Goal: Check status

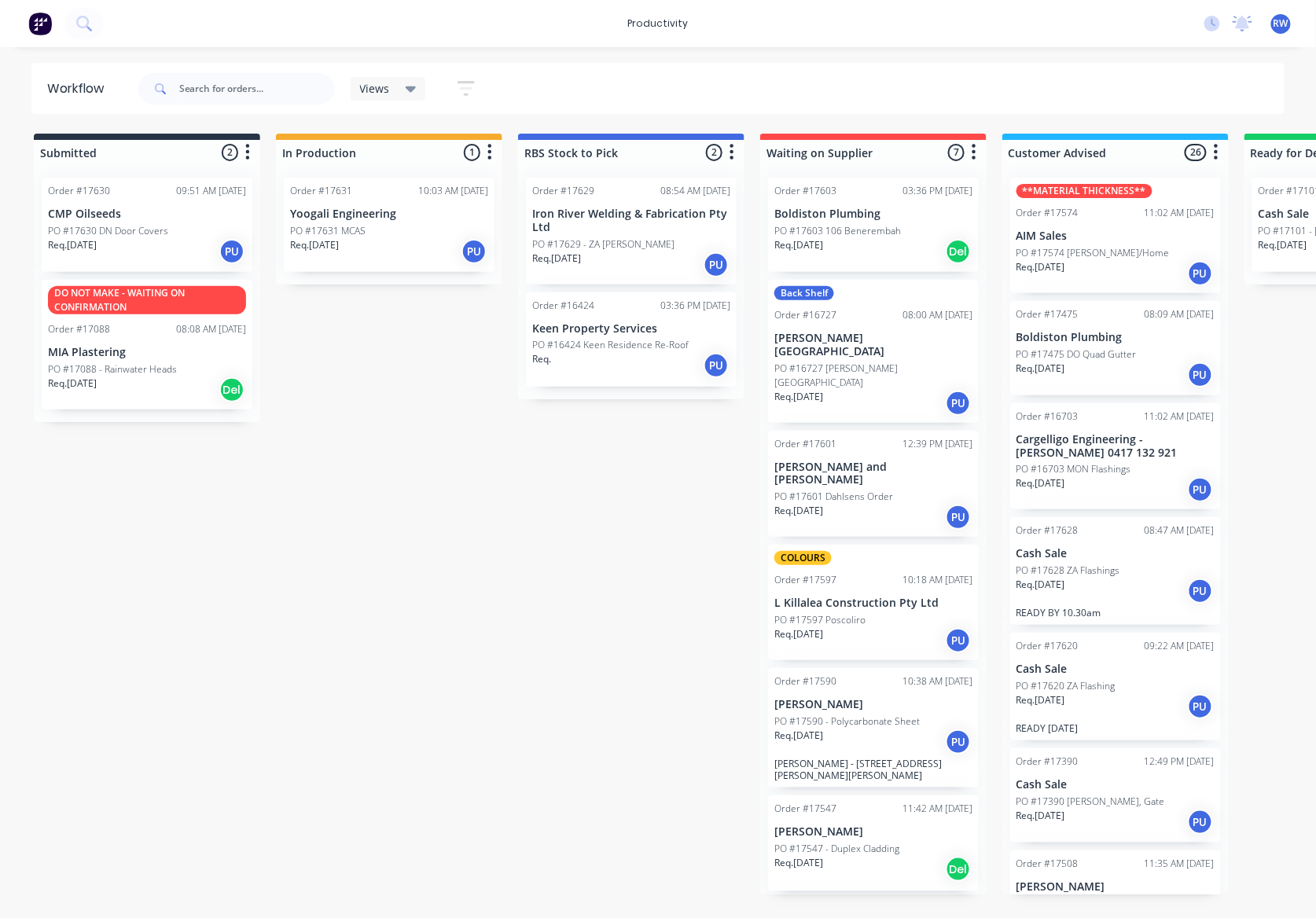
click at [1123, 696] on div "Req. [DATE] PU" at bounding box center [1116, 706] width 198 height 27
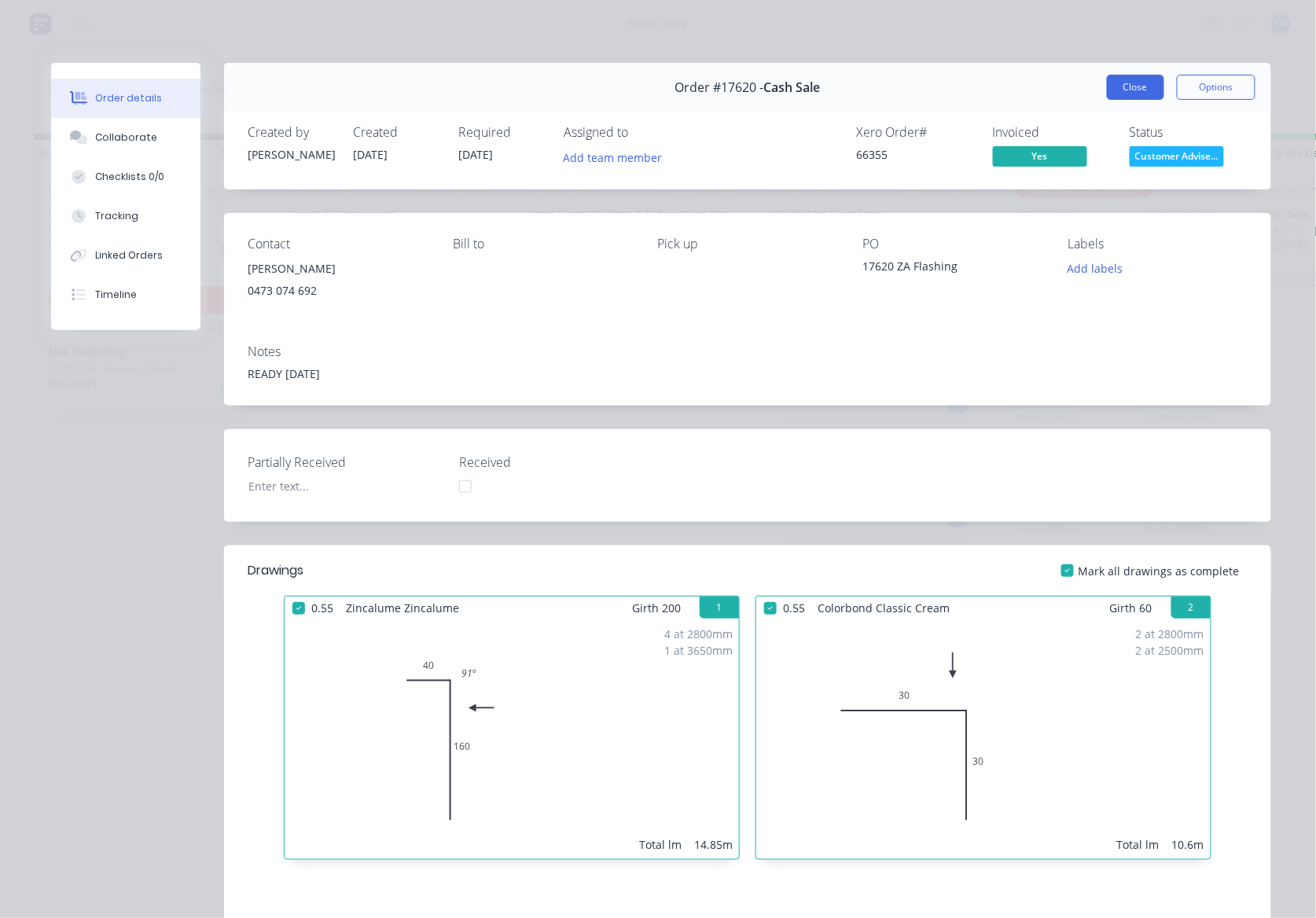
click at [1125, 92] on button "Close" at bounding box center [1136, 87] width 58 height 25
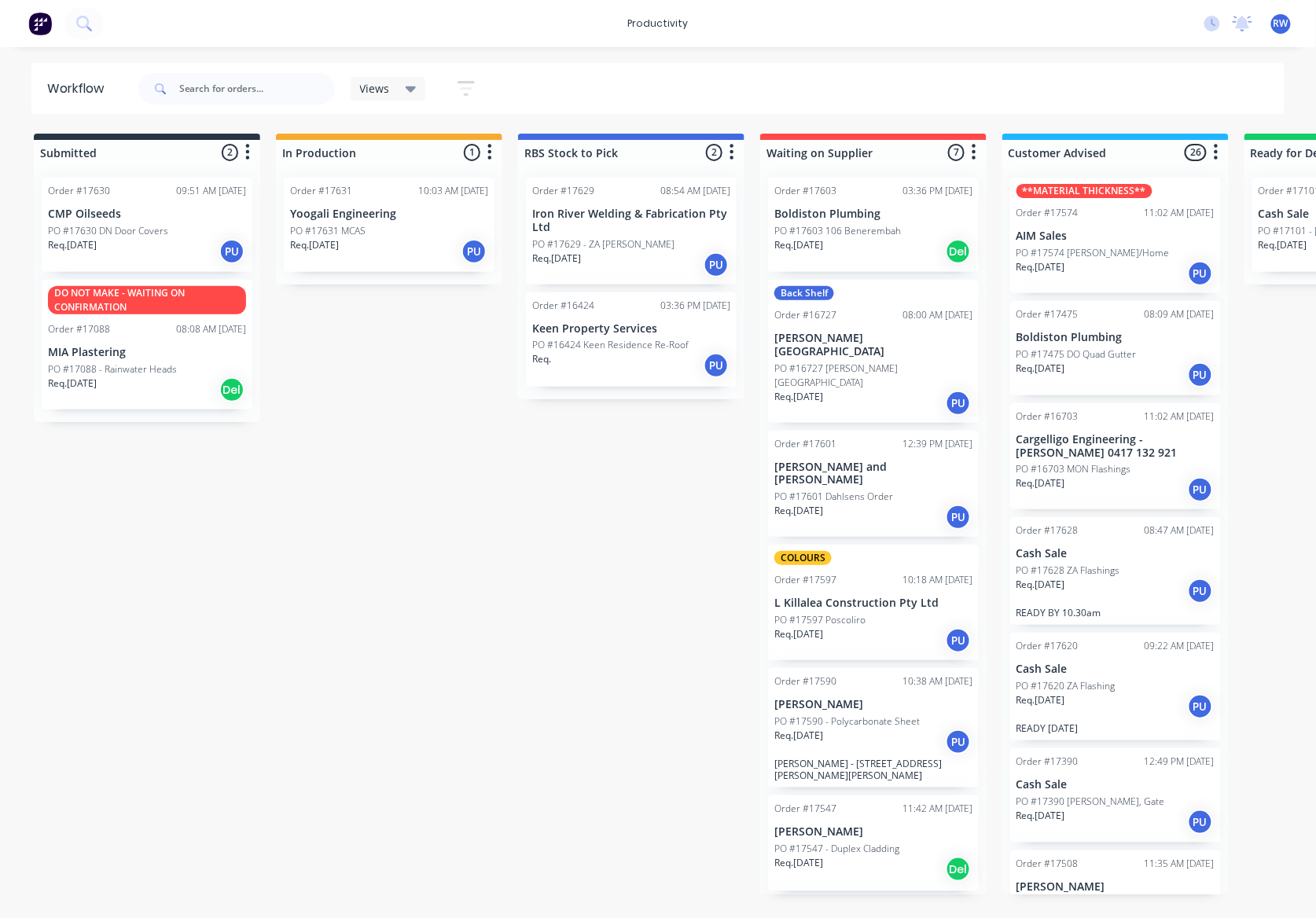
click at [599, 230] on p "Iron River Welding & Fabrication Pty Ltd" at bounding box center [631, 220] width 198 height 27
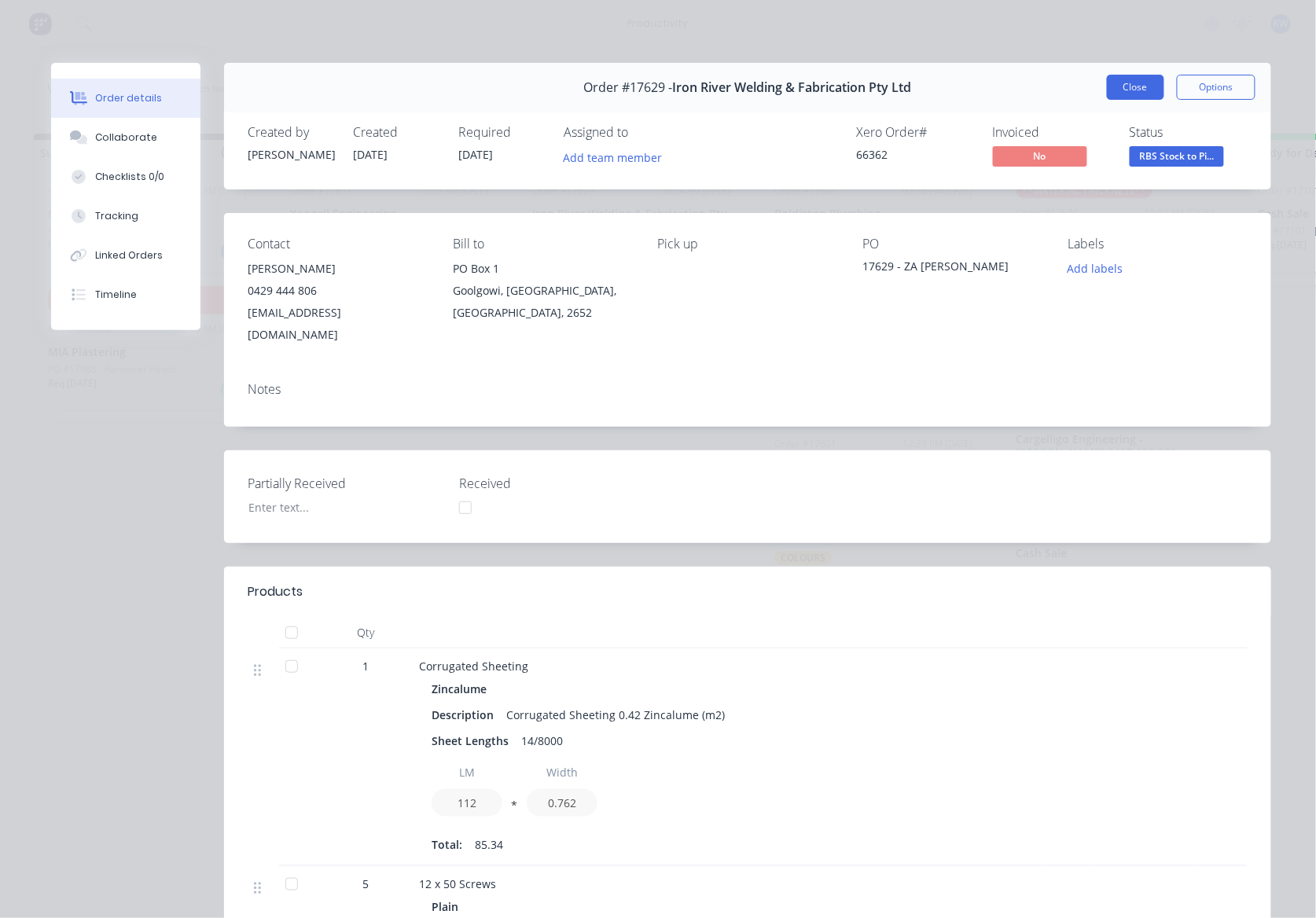
click at [1132, 82] on button "Close" at bounding box center [1136, 87] width 58 height 25
